Goal: Find specific page/section: Find specific page/section

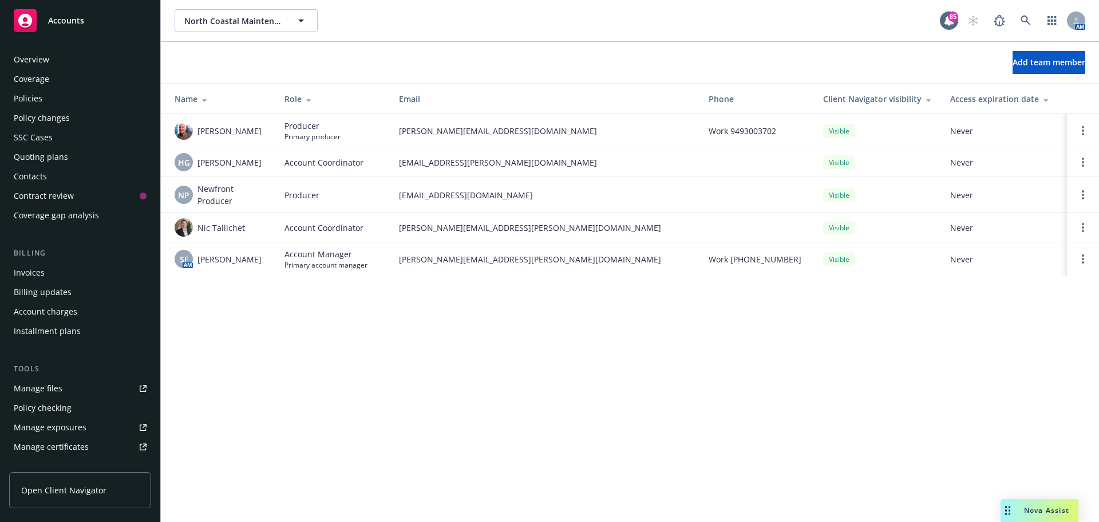
scroll to position [244, 0]
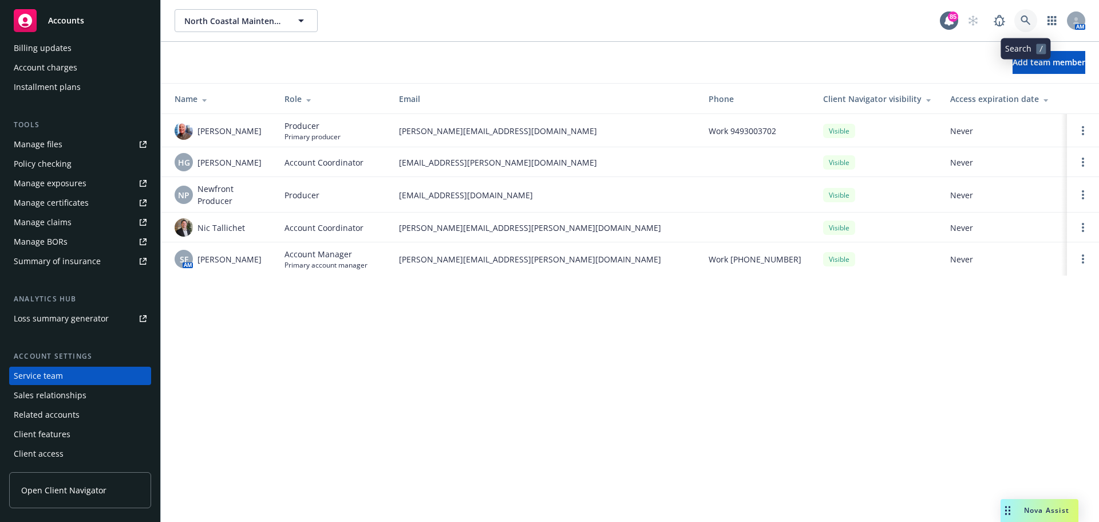
click at [1023, 22] on icon at bounding box center [1026, 20] width 10 height 10
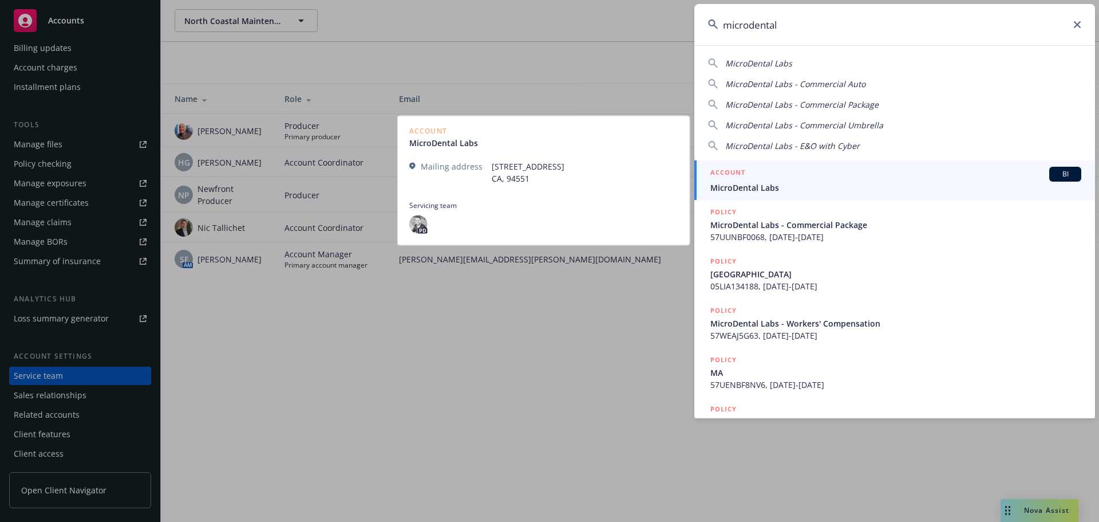
type input "microdental"
click at [741, 183] on span "MicroDental Labs" at bounding box center [896, 188] width 371 height 12
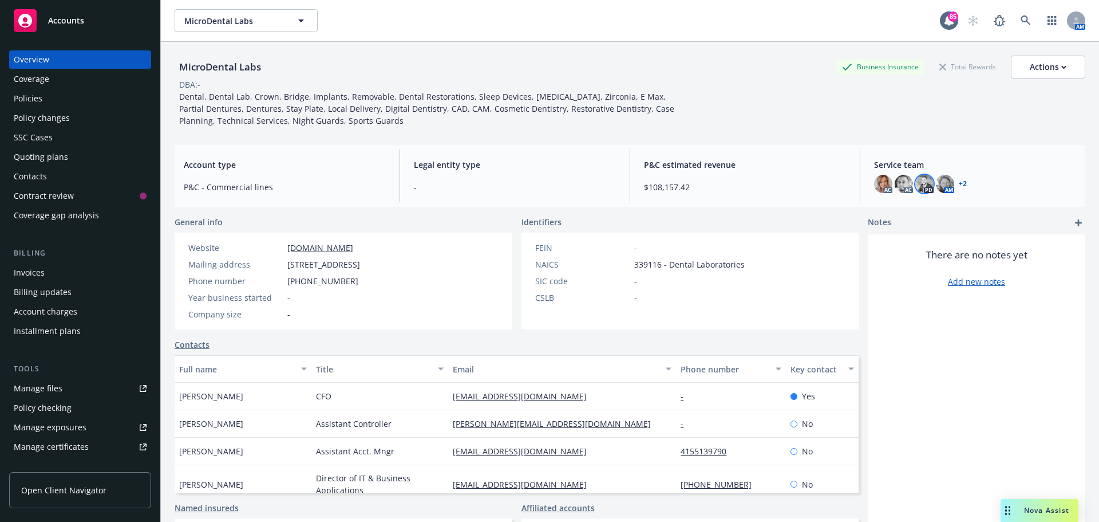
click at [918, 185] on img at bounding box center [925, 184] width 18 height 18
click at [936, 185] on img at bounding box center [945, 184] width 18 height 18
click at [918, 182] on img at bounding box center [925, 184] width 18 height 18
click at [1015, 18] on link at bounding box center [1026, 20] width 23 height 23
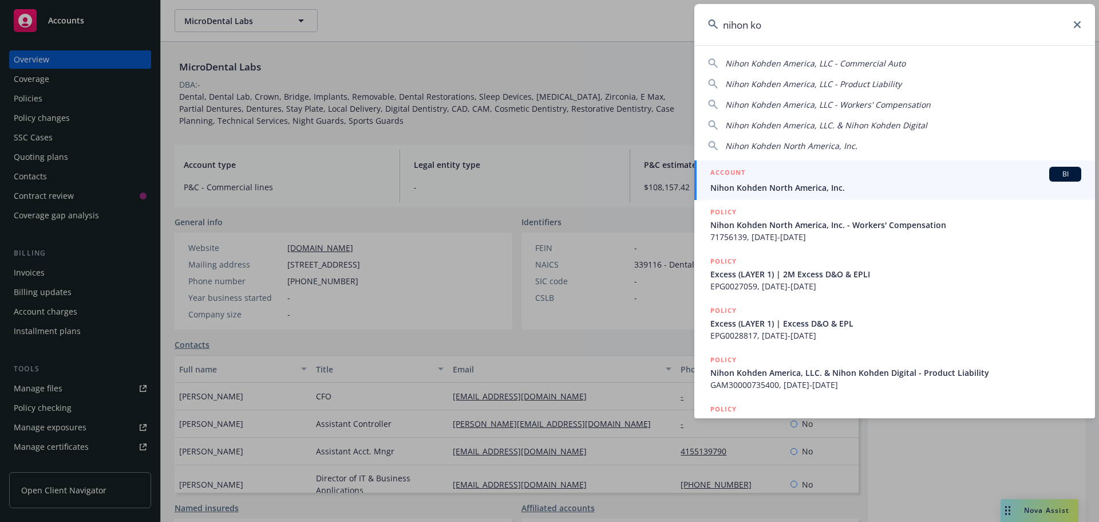
type input "nihon ko"
click at [768, 173] on div "ACCOUNT BI" at bounding box center [896, 174] width 371 height 15
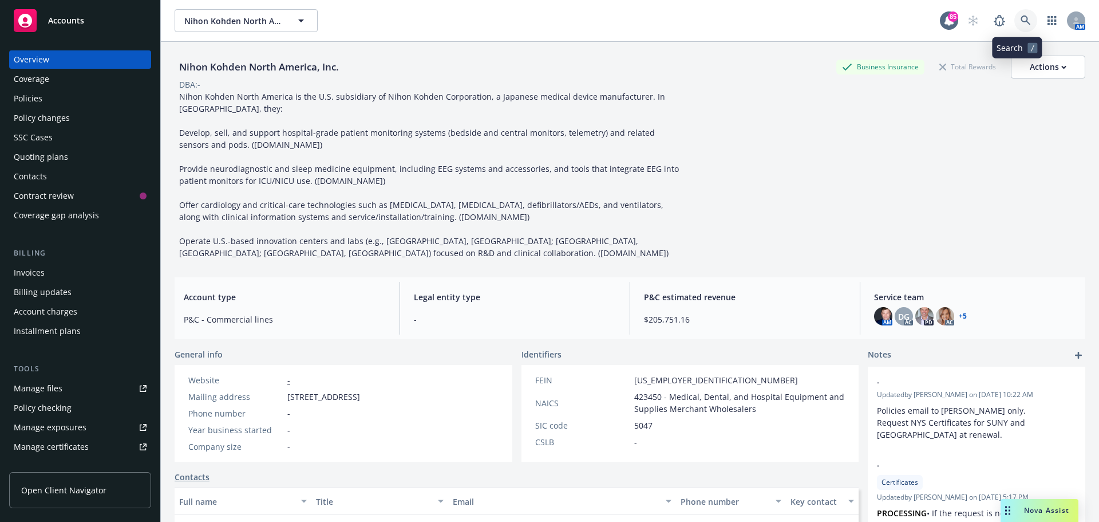
click at [1021, 18] on icon at bounding box center [1026, 20] width 10 height 10
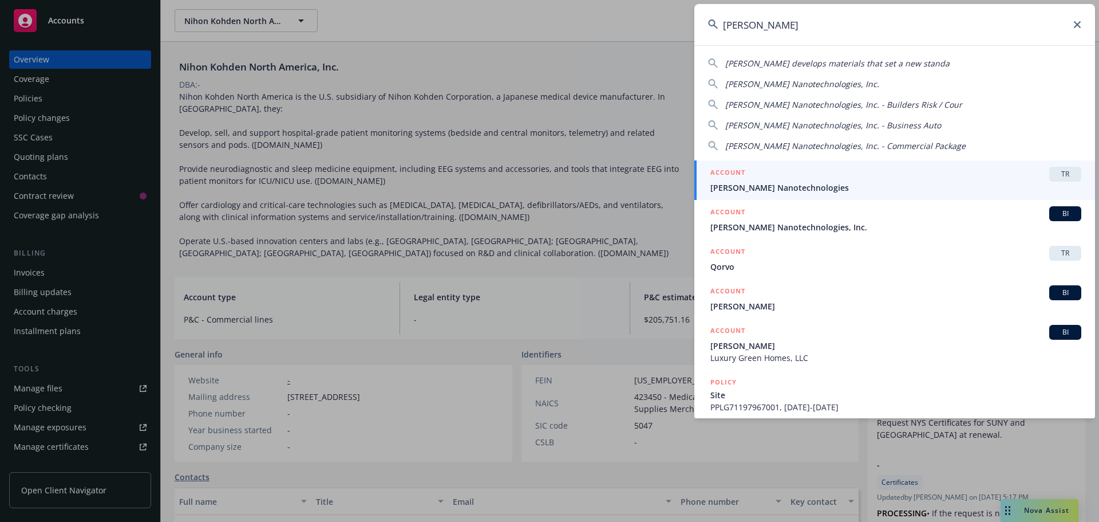
type input "sila"
click at [788, 177] on div "ACCOUNT TR" at bounding box center [896, 174] width 371 height 15
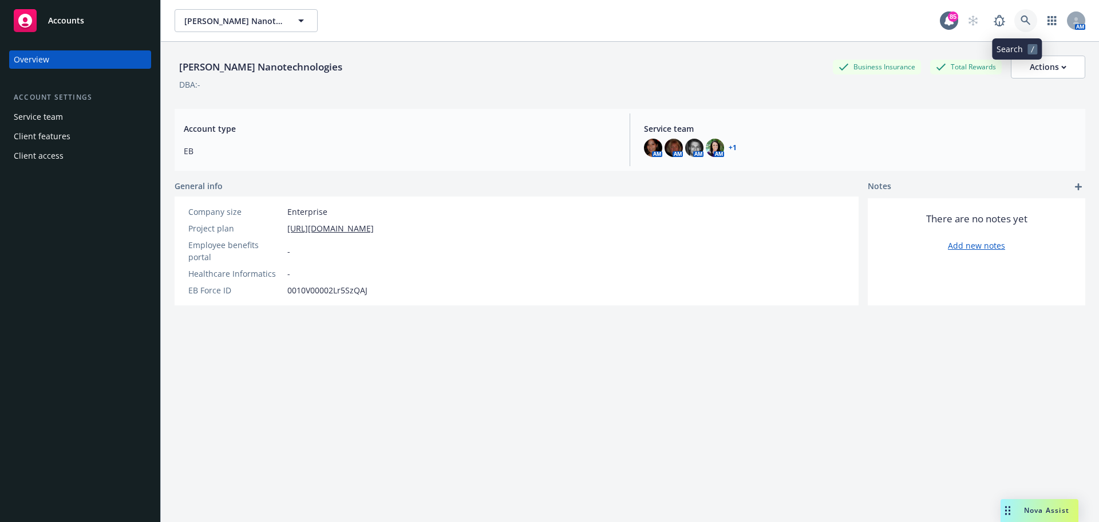
click at [1021, 19] on icon at bounding box center [1026, 20] width 10 height 10
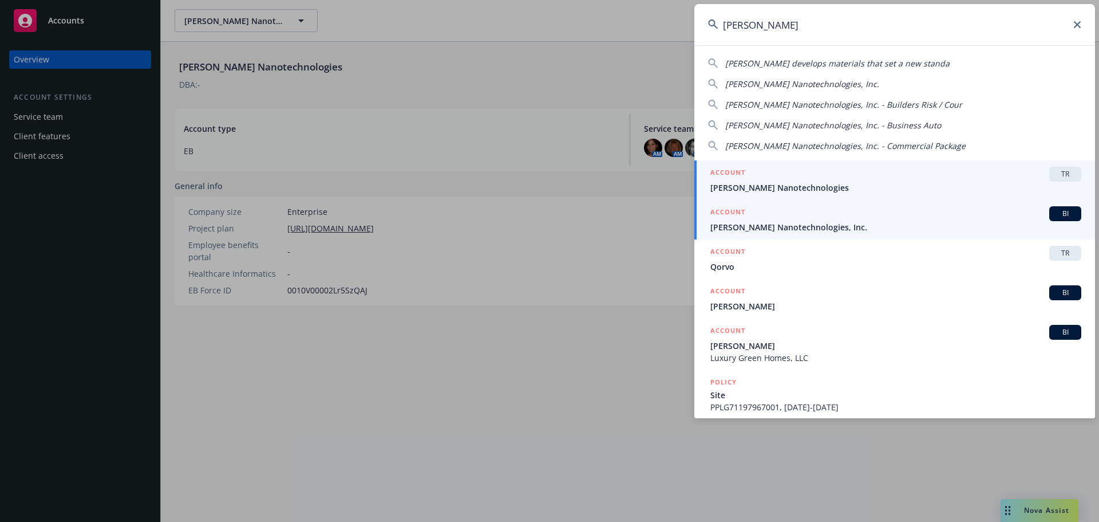
type input "sila"
click at [829, 214] on div "ACCOUNT BI" at bounding box center [896, 213] width 371 height 15
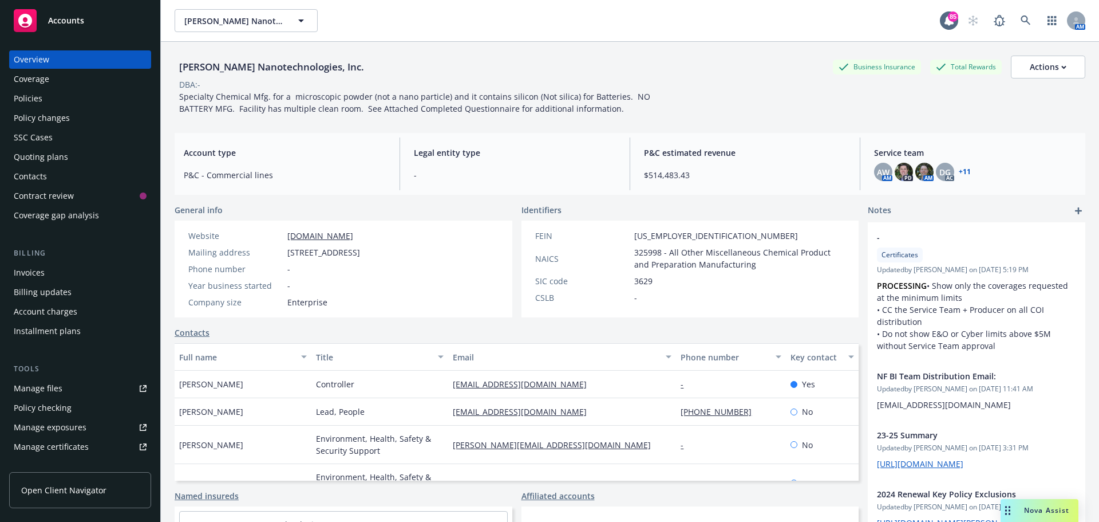
click at [959, 168] on link "+ 11" at bounding box center [965, 171] width 12 height 7
click at [56, 100] on div "Policies" at bounding box center [80, 98] width 133 height 18
